Goal: Information Seeking & Learning: Learn about a topic

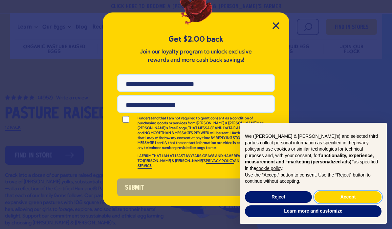
click at [348, 202] on button "Accept" at bounding box center [348, 197] width 67 height 12
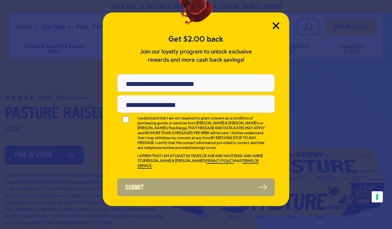
click at [276, 28] on icon "Close Modal" at bounding box center [276, 25] width 7 height 7
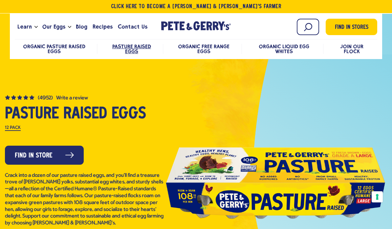
click at [131, 53] on span "Pasture Raised Eggs" at bounding box center [131, 48] width 39 height 11
click at [55, 49] on span "Organic Pasture Raised Eggs" at bounding box center [54, 48] width 62 height 11
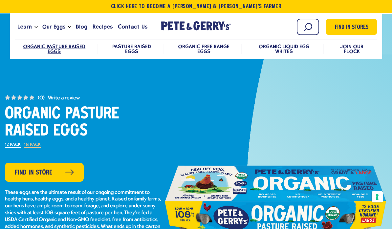
click at [128, 51] on span "Pasture Raised Eggs" at bounding box center [131, 48] width 39 height 11
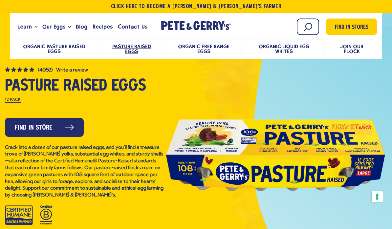
scroll to position [48, 0]
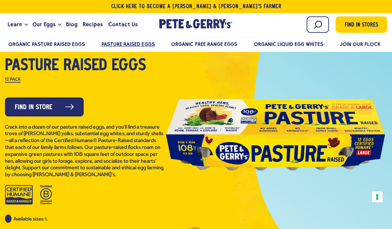
click at [276, 85] on div at bounding box center [275, 134] width 223 height 148
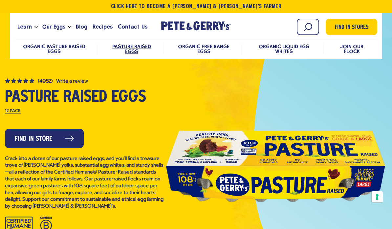
scroll to position [16, 0]
click at [202, 48] on span "Organic Free Range Eggs" at bounding box center [204, 48] width 52 height 11
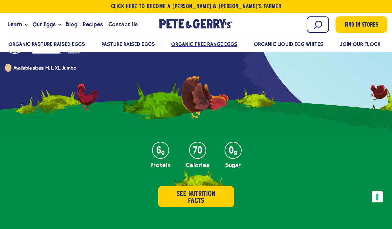
scroll to position [234, 0]
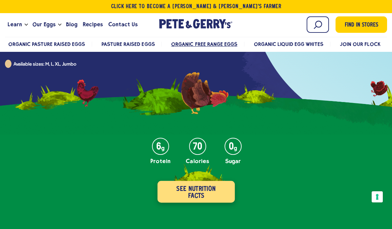
click at [189, 193] on button "See Nutrition Facts" at bounding box center [195, 192] width 77 height 22
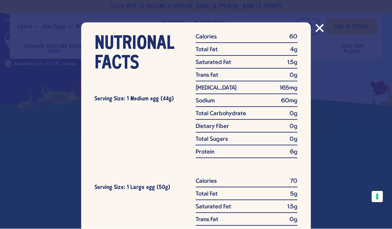
scroll to position [0, 0]
click at [319, 26] on icon "Close modal" at bounding box center [320, 28] width 8 height 8
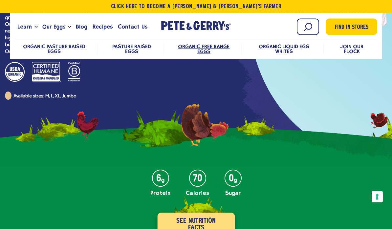
scroll to position [234, 0]
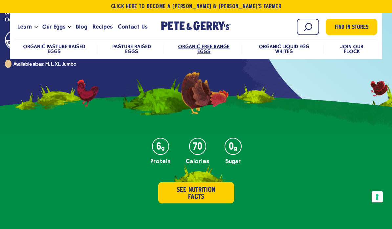
click at [131, 48] on span "Pasture Raised Eggs" at bounding box center [131, 48] width 39 height 11
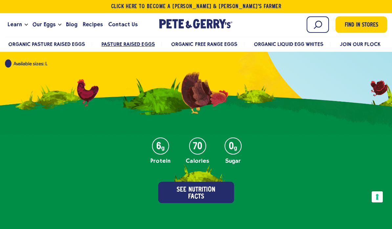
scroll to position [199, 0]
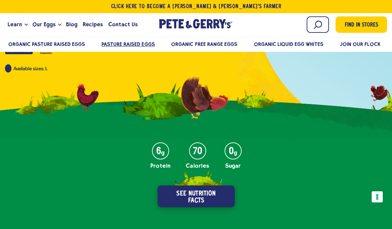
click at [197, 198] on button "See Nutrition Facts" at bounding box center [195, 197] width 77 height 22
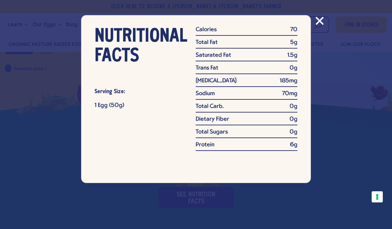
scroll to position [0, 0]
click at [323, 20] on icon "Close modal" at bounding box center [320, 21] width 8 height 8
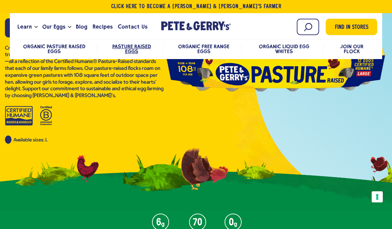
scroll to position [173, 0]
